Goal: Task Accomplishment & Management: Use online tool/utility

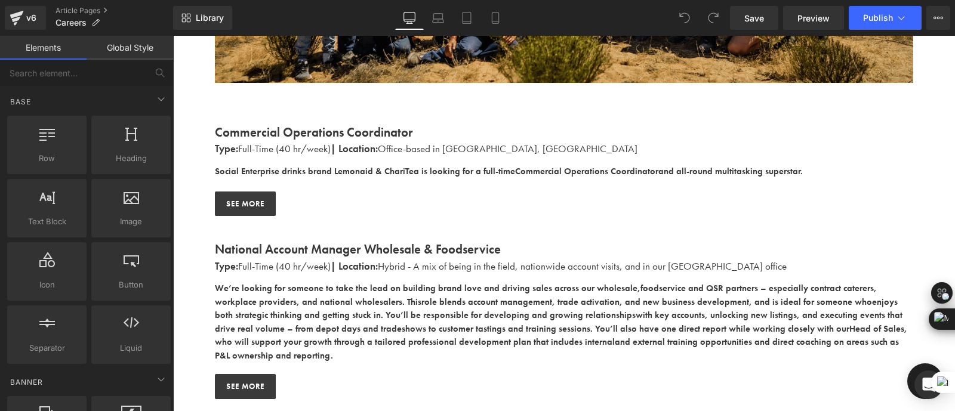
scroll to position [371, 0]
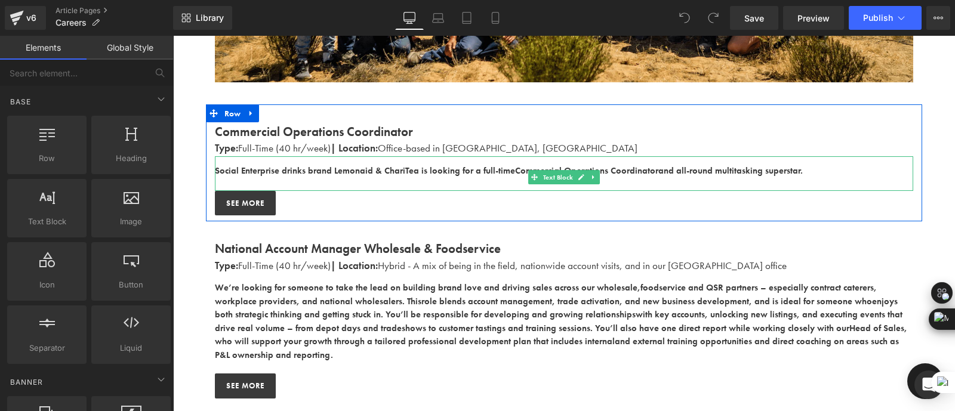
click at [295, 174] on strong "Social Enterprise drinks brand Lemonaid & ChariTea is looking for a full-time" at bounding box center [365, 171] width 300 height 12
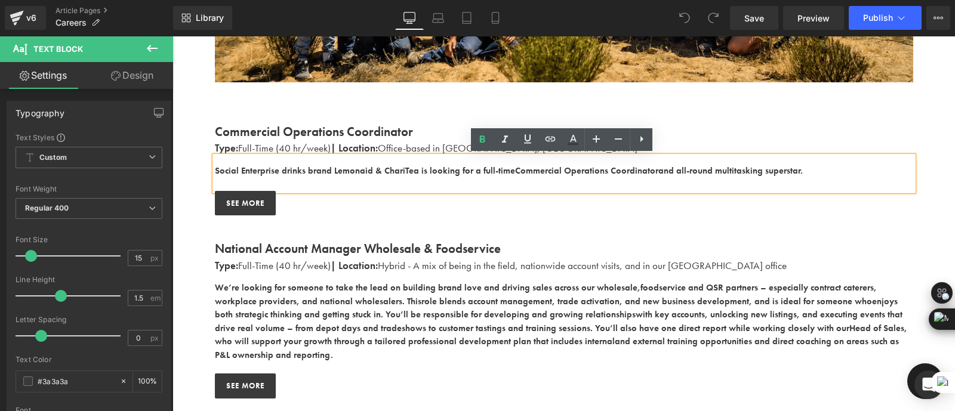
click at [468, 162] on div "Social Enterprise drinks brand Lemonaid & ChariTea is looking for a full-time C…" at bounding box center [564, 173] width 698 height 35
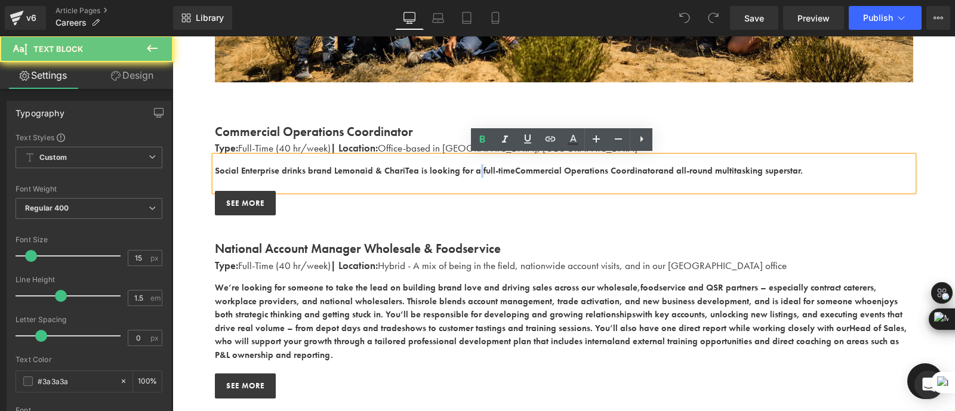
click at [468, 162] on div "Social Enterprise drinks brand Lemonaid & ChariTea is looking for a full-time C…" at bounding box center [564, 173] width 698 height 35
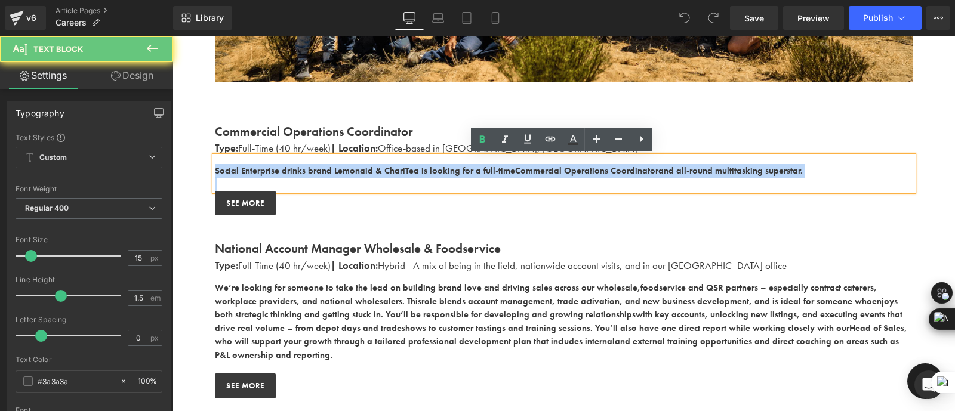
click at [468, 162] on div "Social Enterprise drinks brand Lemonaid & ChariTea is looking for a full-time C…" at bounding box center [564, 173] width 698 height 35
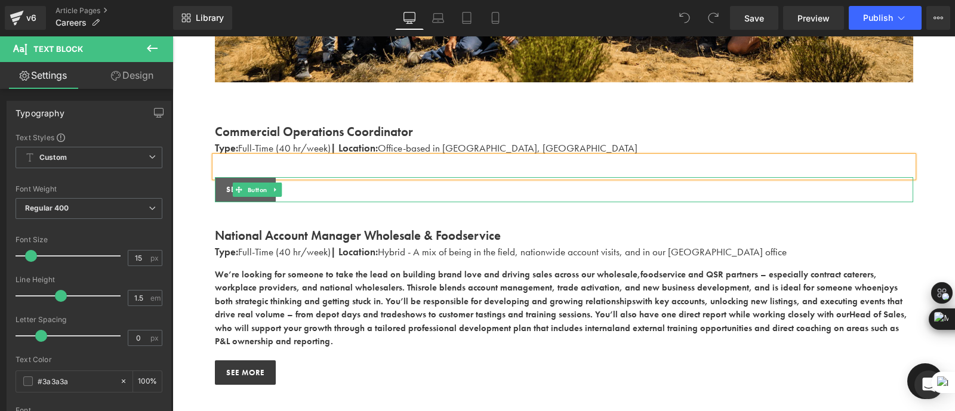
click at [229, 188] on span "SEE more" at bounding box center [245, 190] width 38 height 12
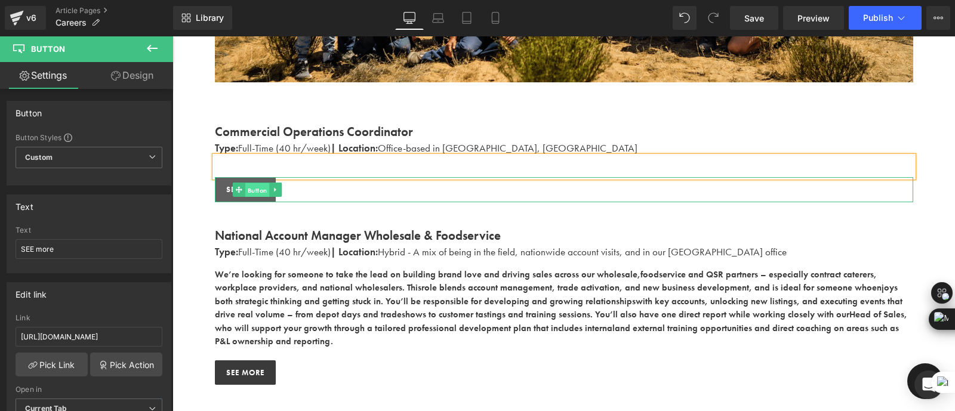
click at [258, 186] on span "Button" at bounding box center [257, 190] width 24 height 14
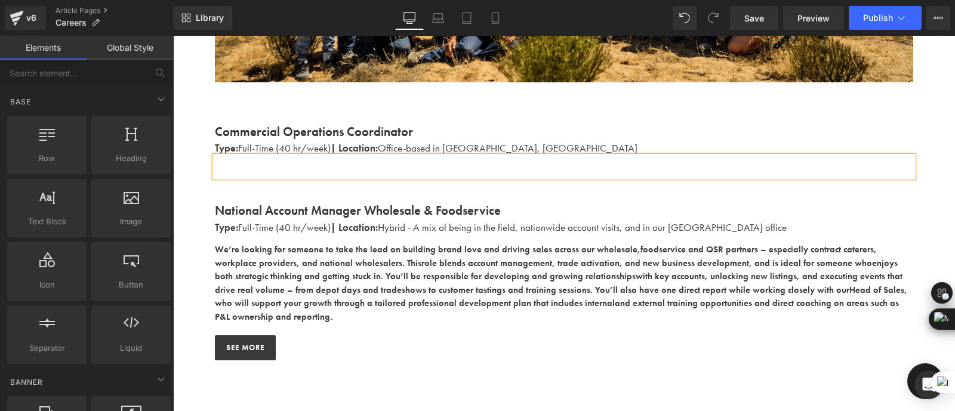
click at [302, 150] on p "Type: Full-Time (40 hr/week) | Location: Office-based in [GEOGRAPHIC_DATA], [GE…" at bounding box center [564, 149] width 698 height 16
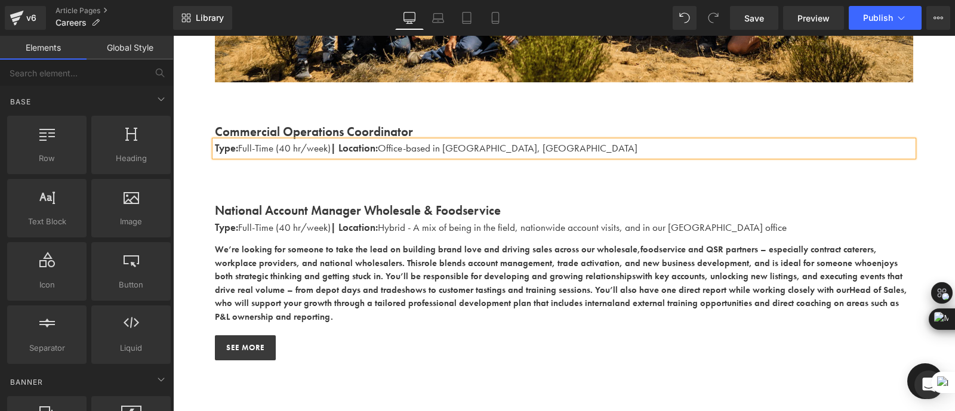
click at [302, 150] on p "Type: Full-Time (40 hr/week) | Location: Office-based in [GEOGRAPHIC_DATA], [GE…" at bounding box center [564, 149] width 698 height 16
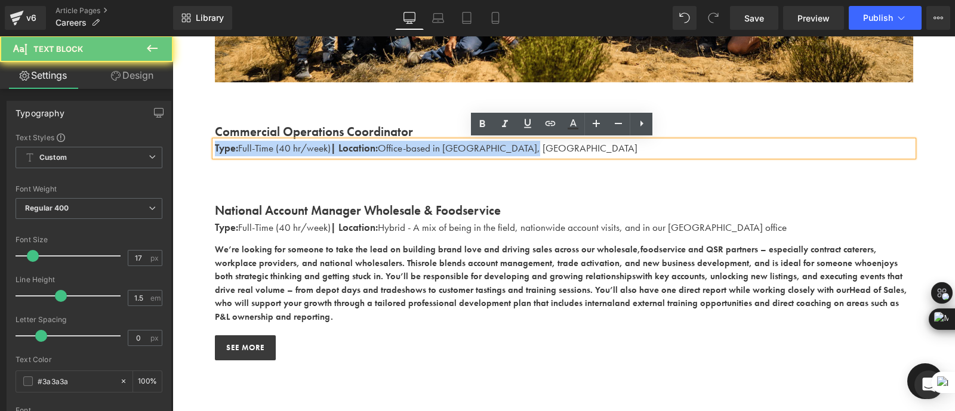
click at [302, 150] on p "Type: Full-Time (40 hr/week) | Location: Office-based in [GEOGRAPHIC_DATA], [GE…" at bounding box center [564, 149] width 698 height 16
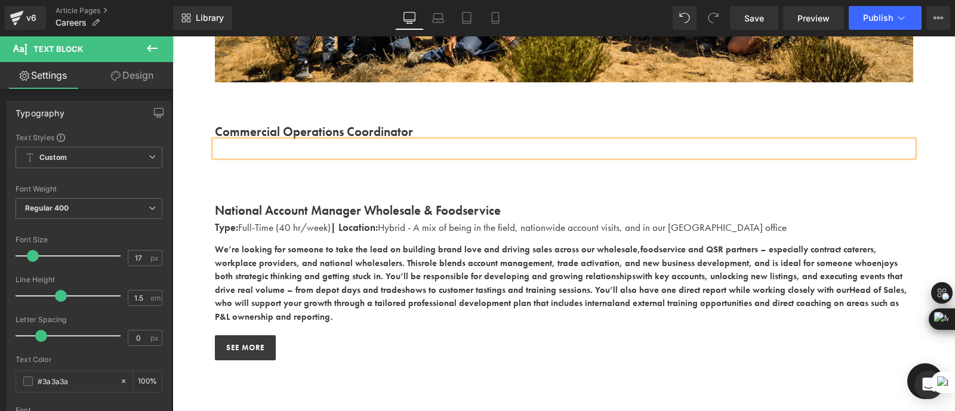
click at [292, 132] on strong "Commercial Operations Coordinator" at bounding box center [314, 132] width 198 height 16
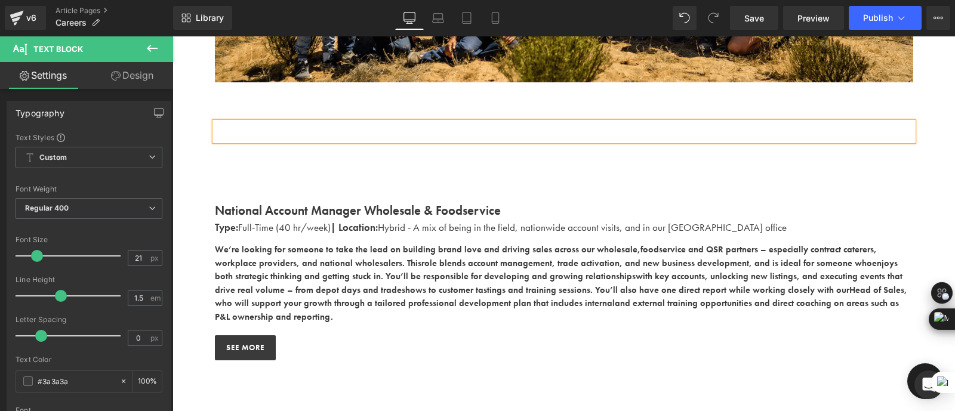
click at [298, 168] on p at bounding box center [564, 171] width 698 height 14
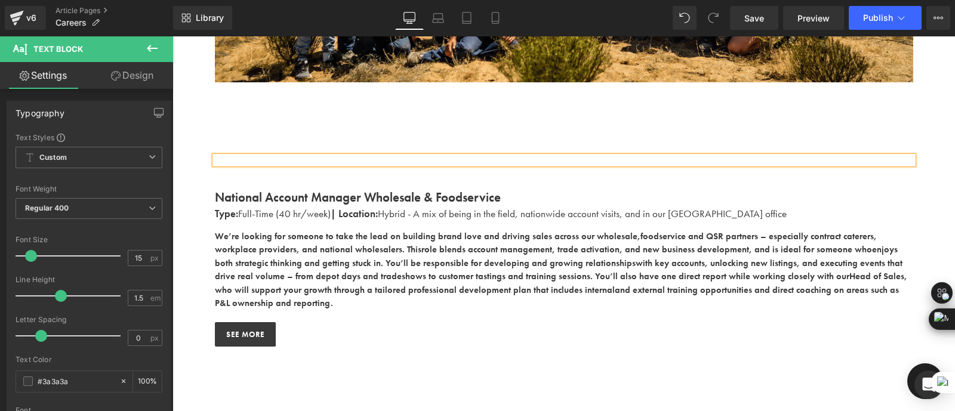
click at [267, 133] on p at bounding box center [564, 131] width 698 height 19
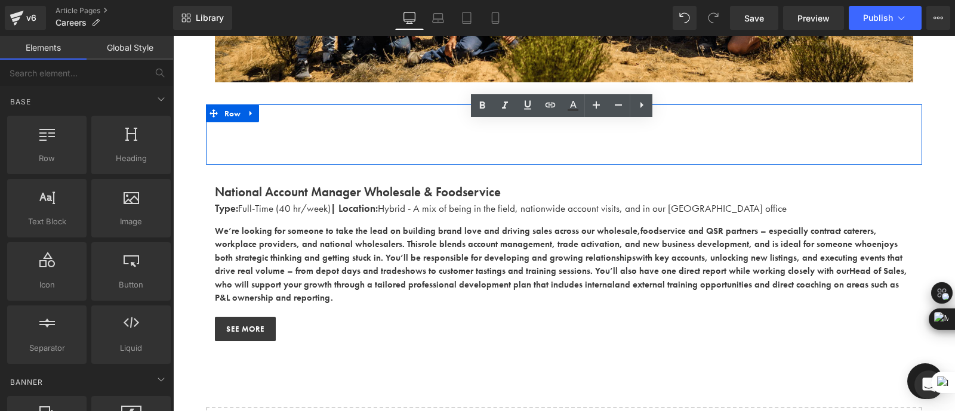
click at [286, 144] on div at bounding box center [564, 147] width 698 height 21
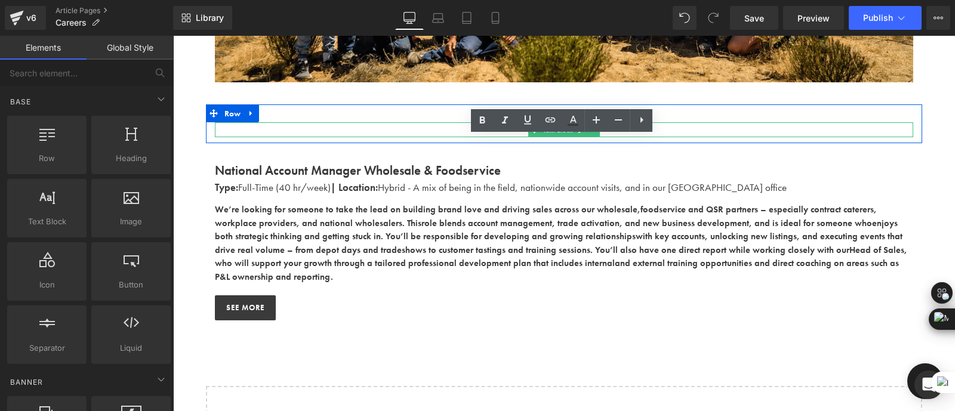
click at [290, 127] on p at bounding box center [564, 130] width 698 height 16
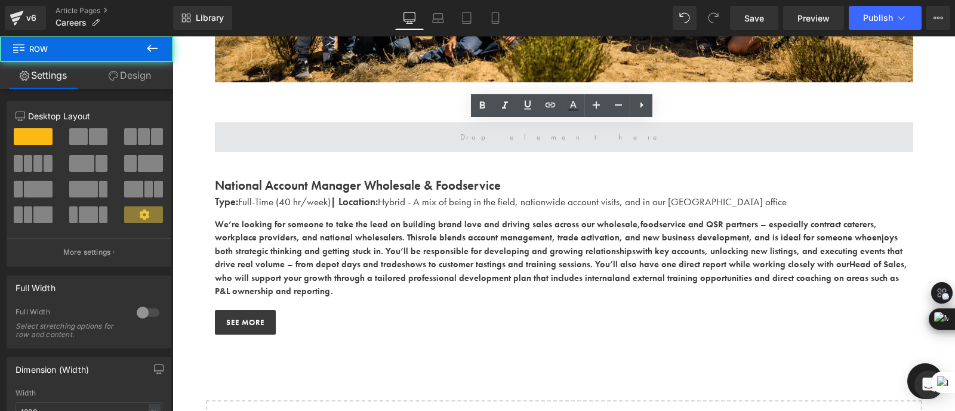
click at [330, 144] on span at bounding box center [564, 137] width 698 height 30
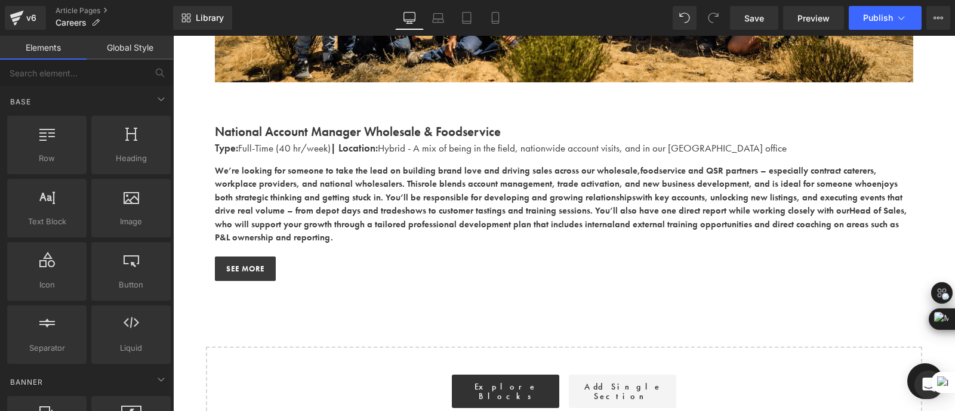
click at [434, 287] on div "Work With Us Heading There are (02) current job vacancies at the moment. Text B…" at bounding box center [564, 100] width 783 height 709
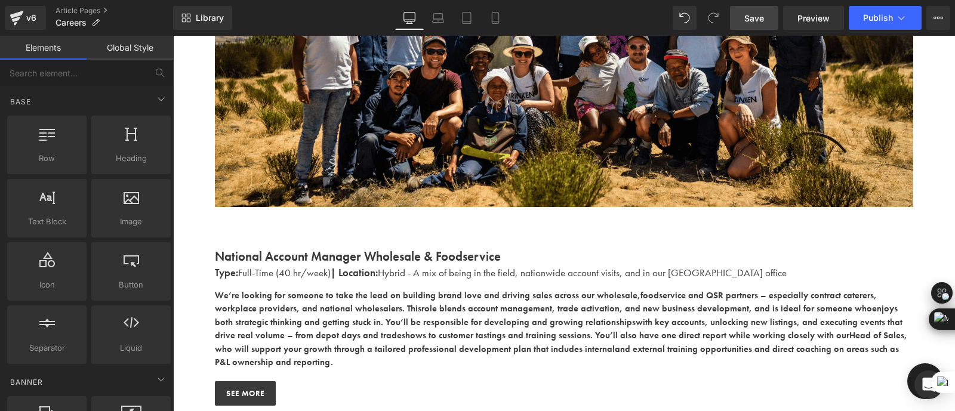
click at [764, 22] on span "Save" at bounding box center [754, 18] width 20 height 13
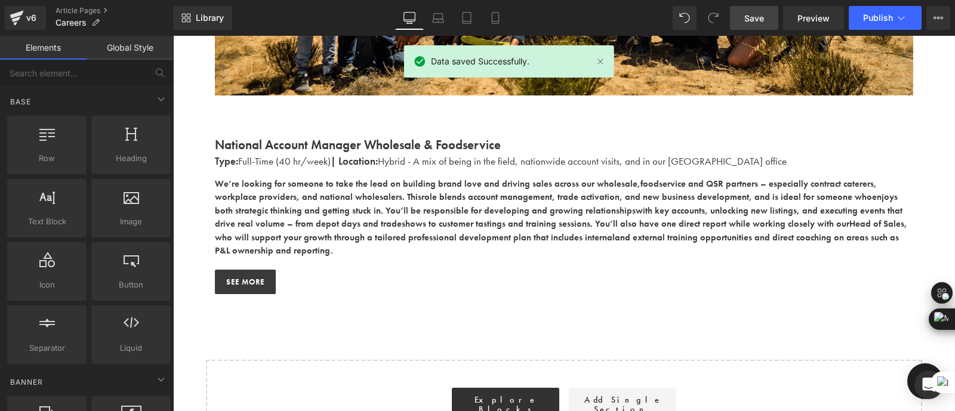
scroll to position [359, 0]
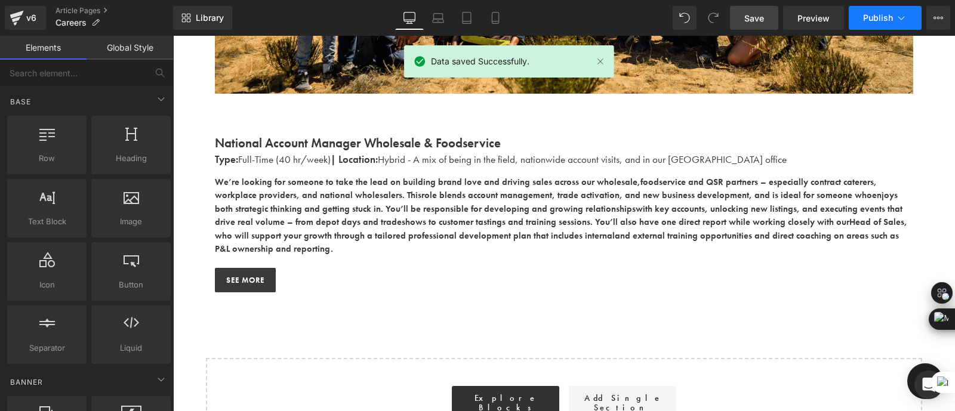
click at [889, 20] on span "Publish" at bounding box center [878, 18] width 30 height 10
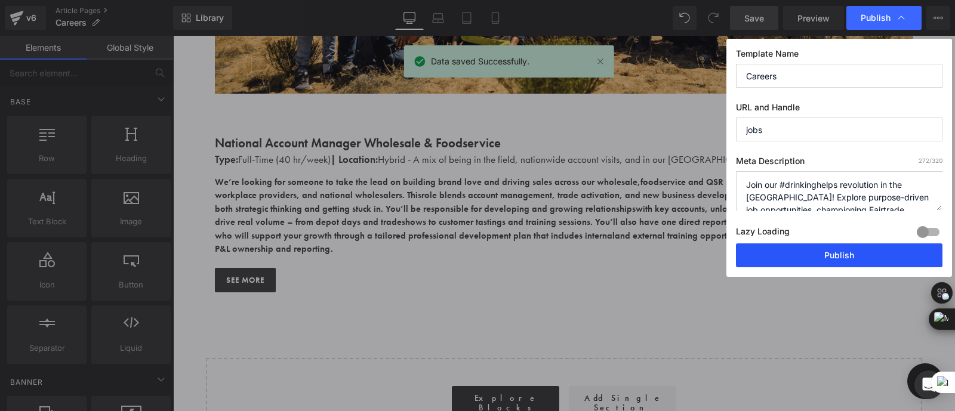
click at [807, 249] on button "Publish" at bounding box center [839, 256] width 207 height 24
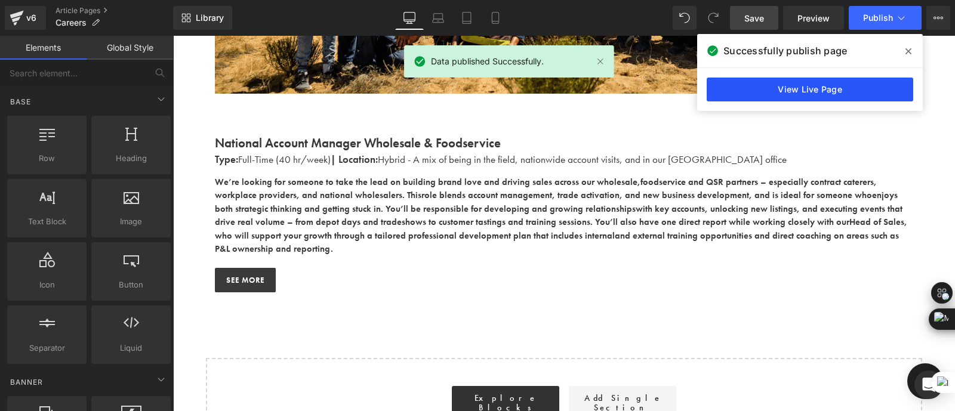
click at [805, 88] on link "View Live Page" at bounding box center [810, 90] width 207 height 24
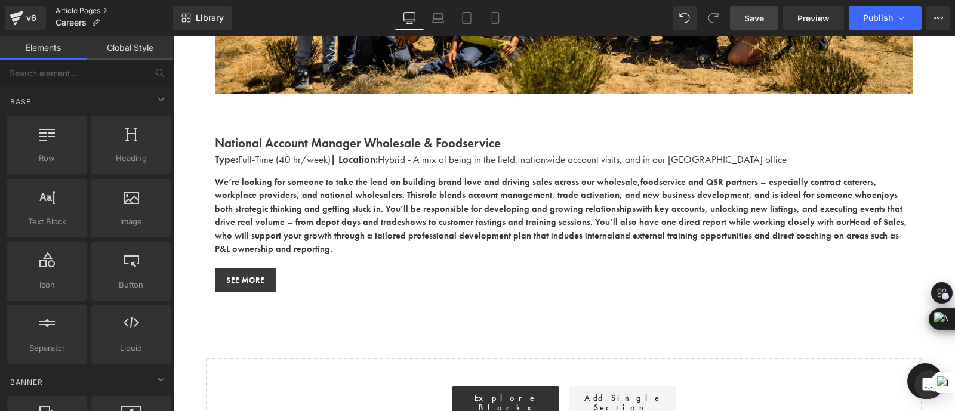
click at [60, 10] on link "Article Pages" at bounding box center [115, 11] width 118 height 10
